Goal: Find specific page/section: Find specific page/section

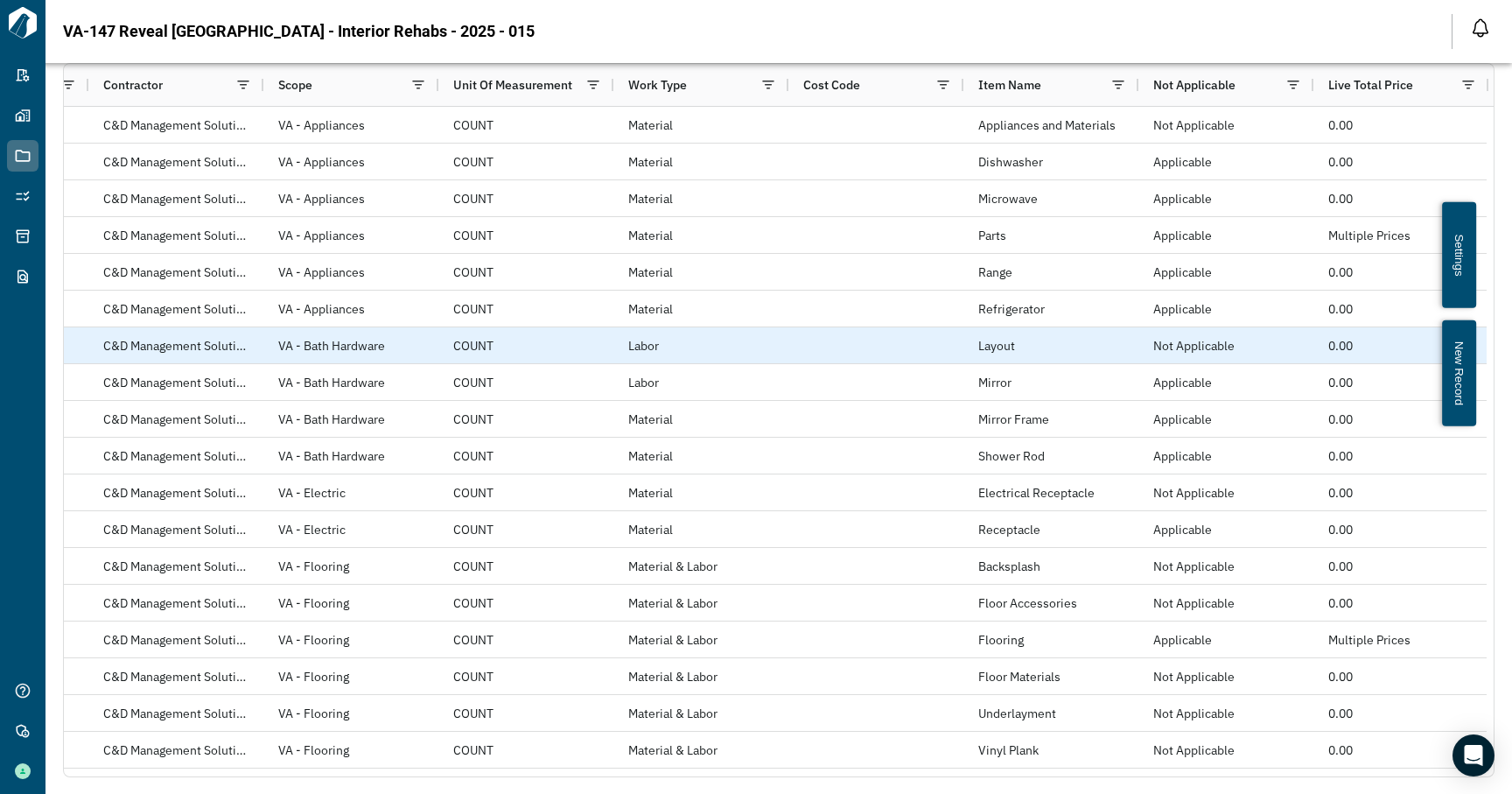
scroll to position [0, 1202]
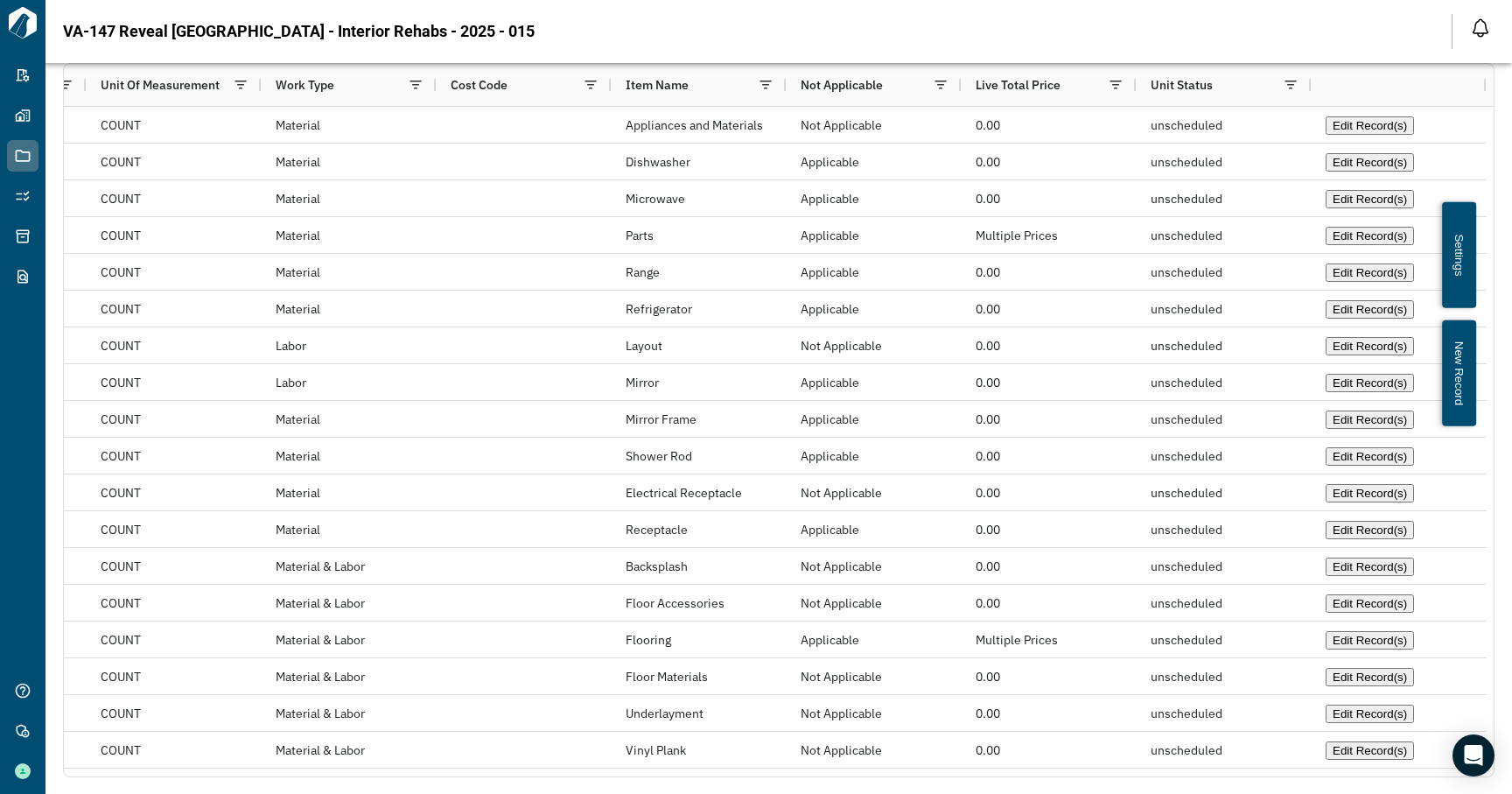
click at [1449, 219] on button "Settings" at bounding box center [1459, 255] width 34 height 106
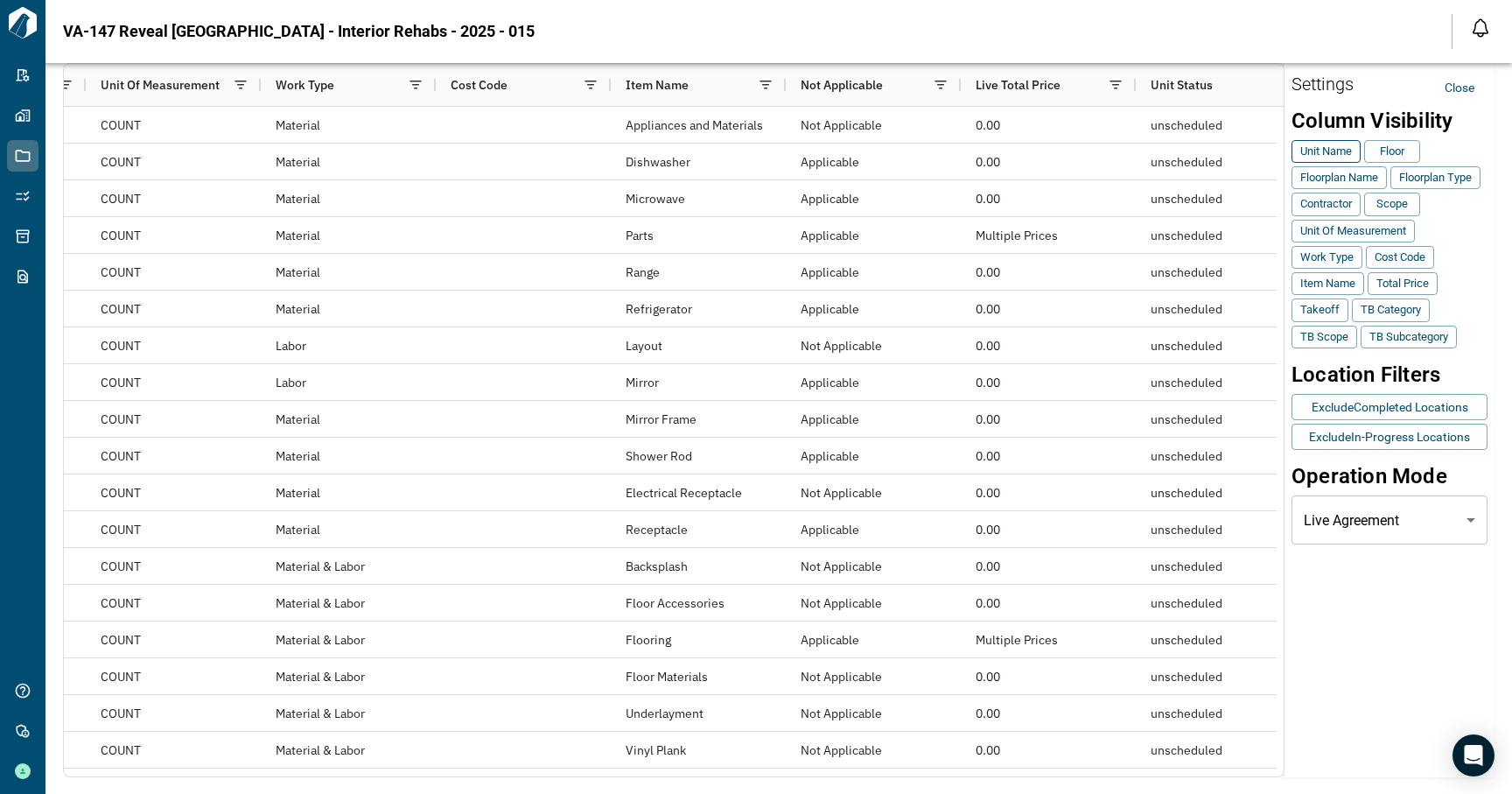
click at [1345, 155] on button "Unit name" at bounding box center [1325, 151] width 69 height 22
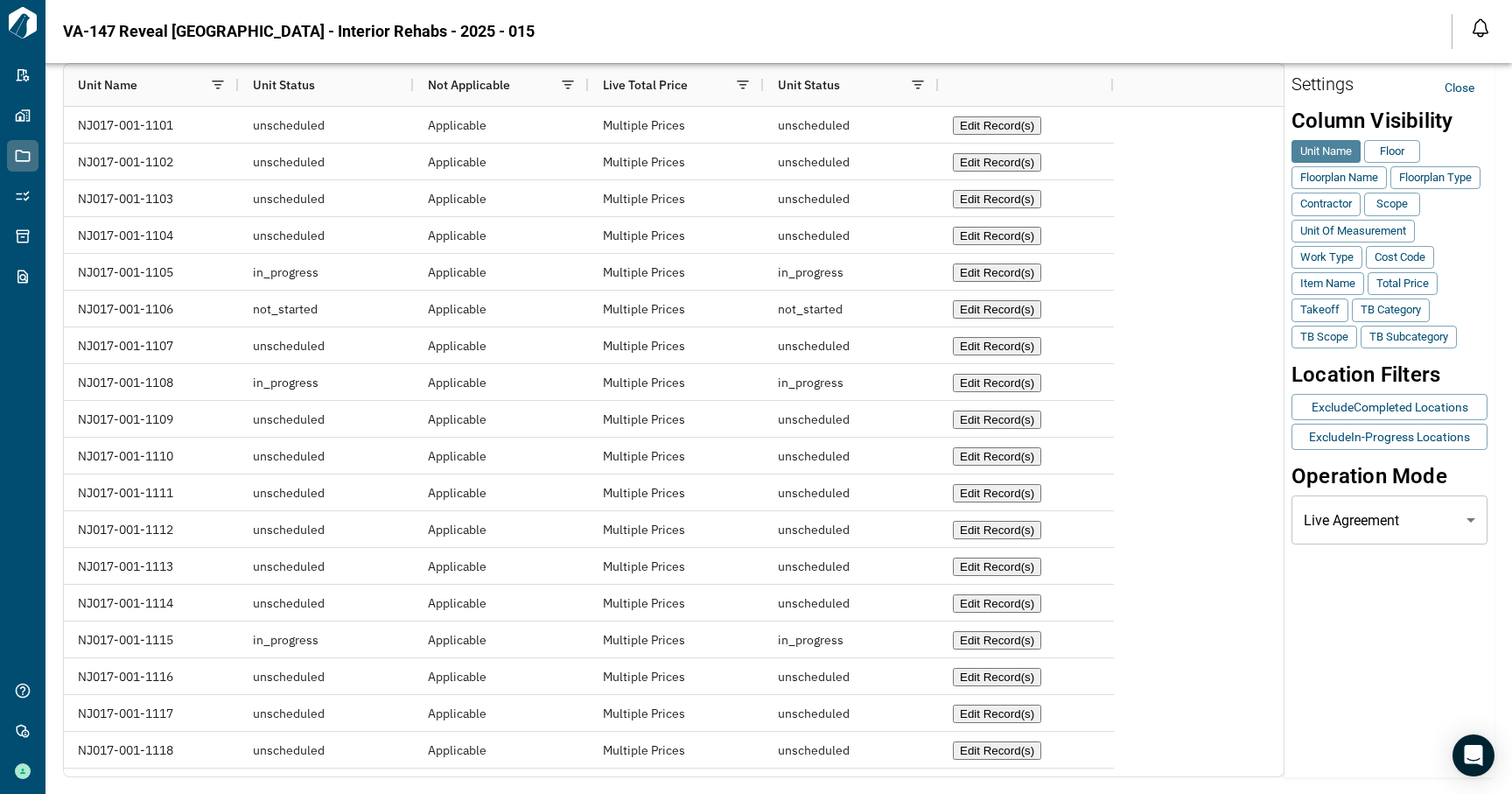
click at [1345, 160] on button "Unit name" at bounding box center [1325, 151] width 69 height 22
